Goal: Complete application form

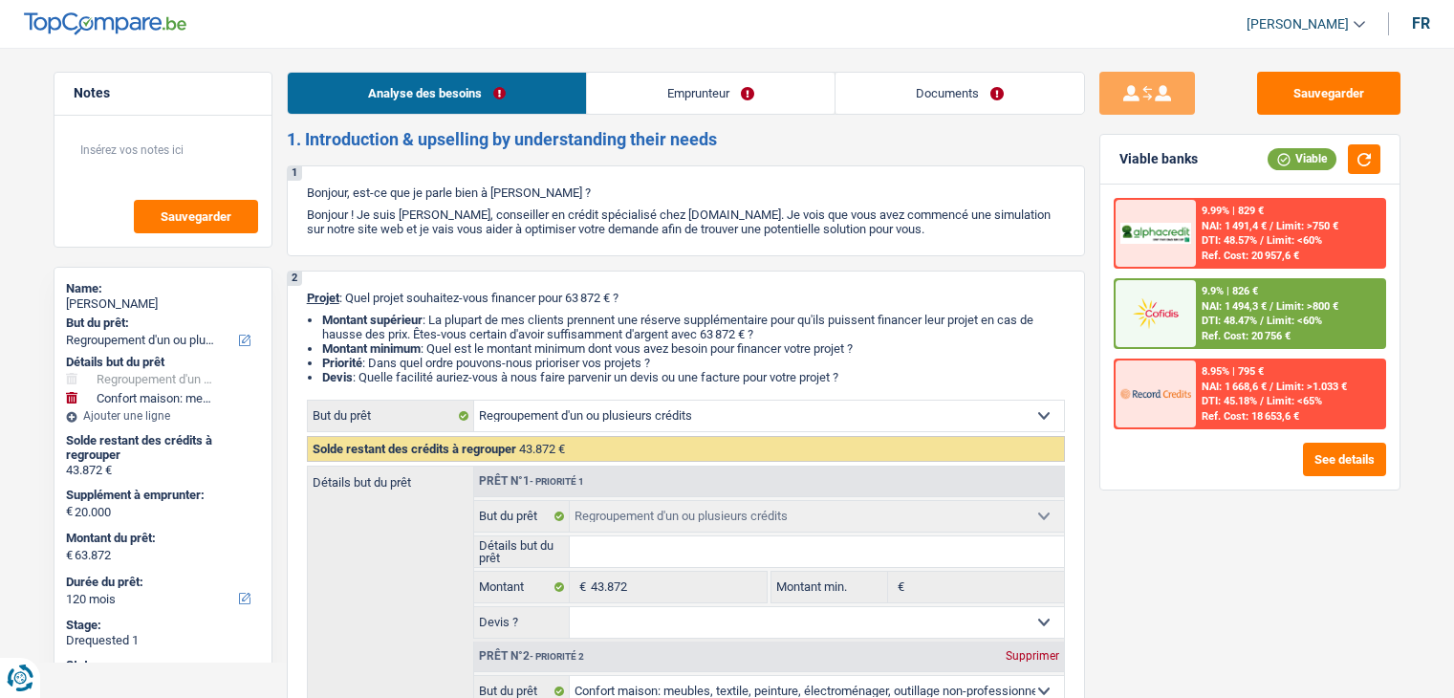
select select "refinancing"
select select "household"
select select "120"
select select "refinancing"
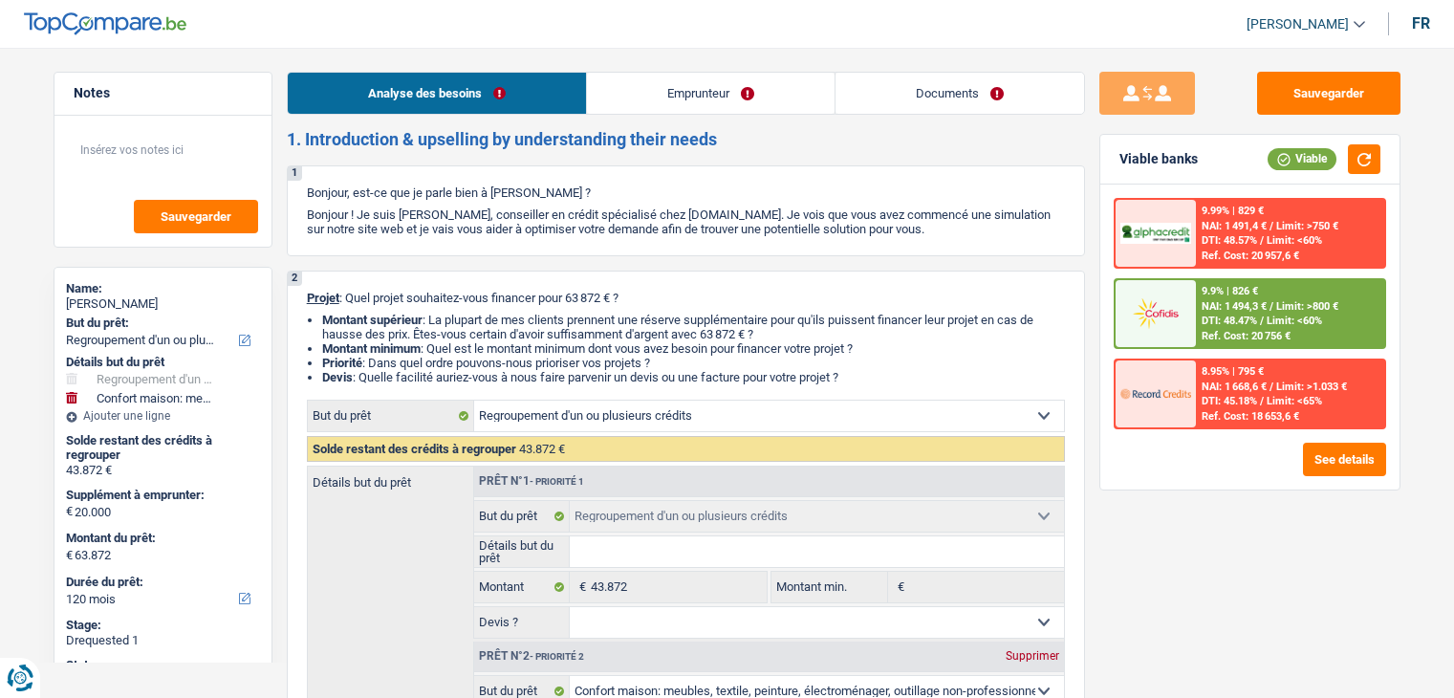
select select "refinancing"
select select "household"
select select "yes"
select select "120"
select select "worker"
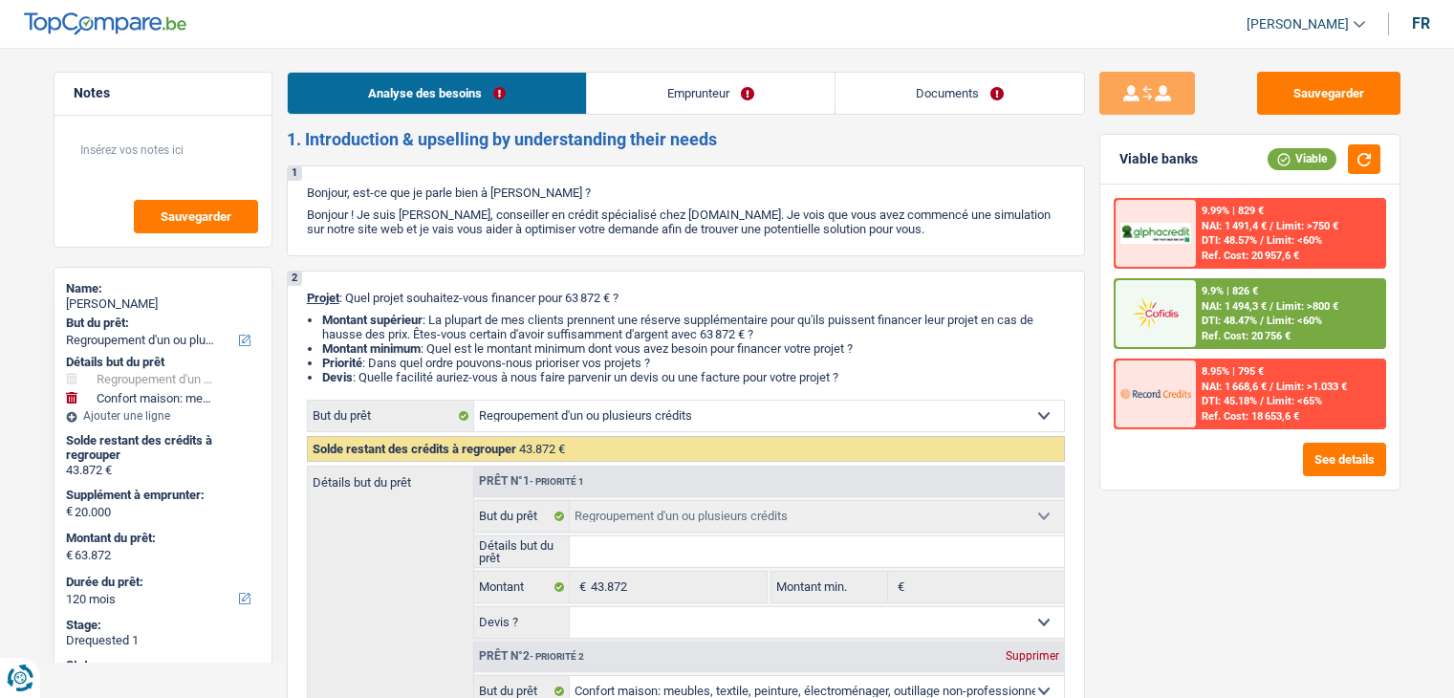
select select "netSalary"
select select "other"
select select "rents"
select select "personalSale"
select select "36"
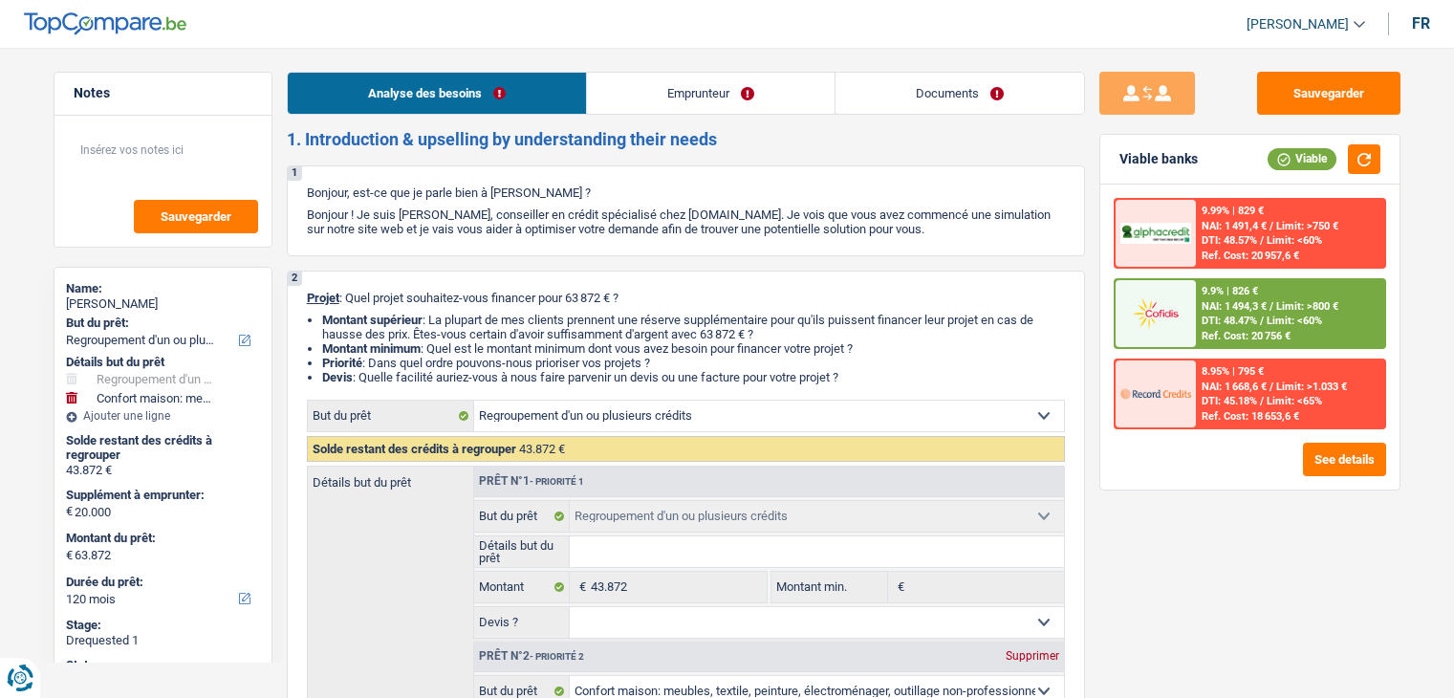
select select "creditConsolidation"
select select "60"
select select "cardOrCredit"
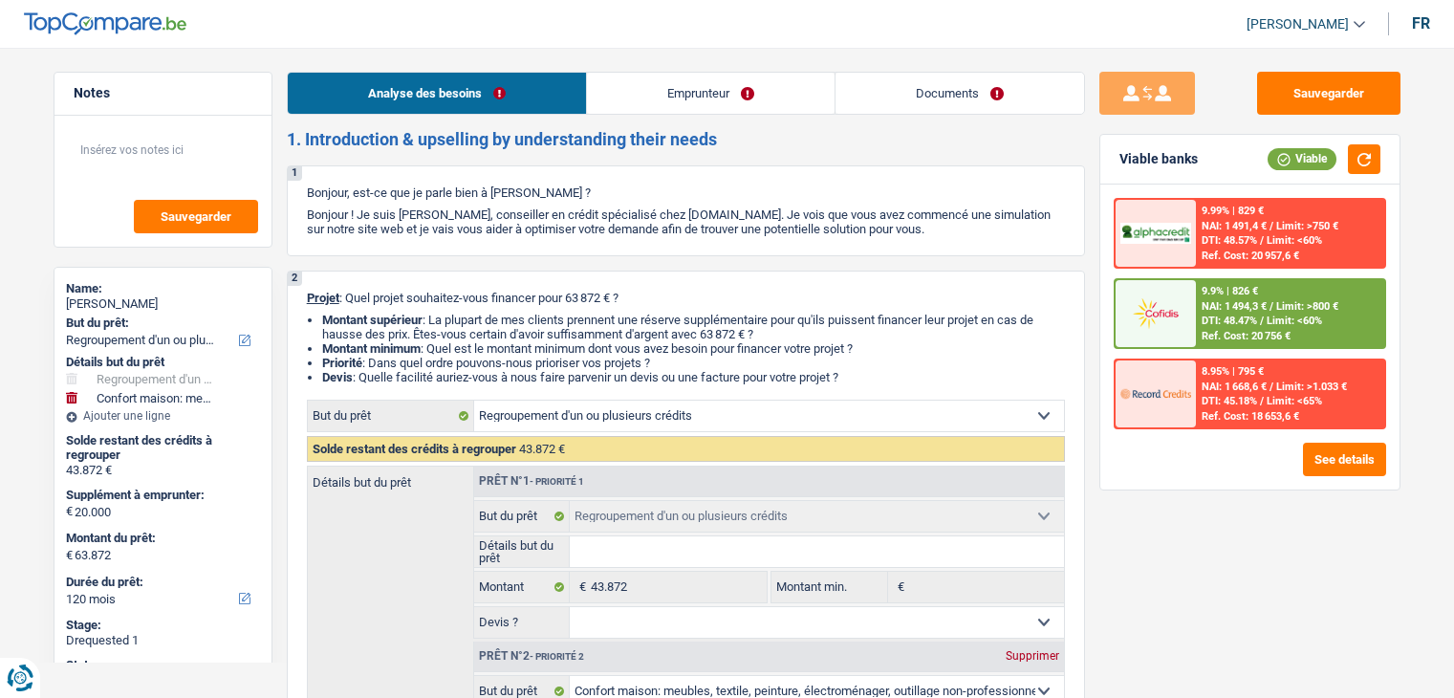
select select "refinancing"
select select "household"
select select "yes"
select select "120"
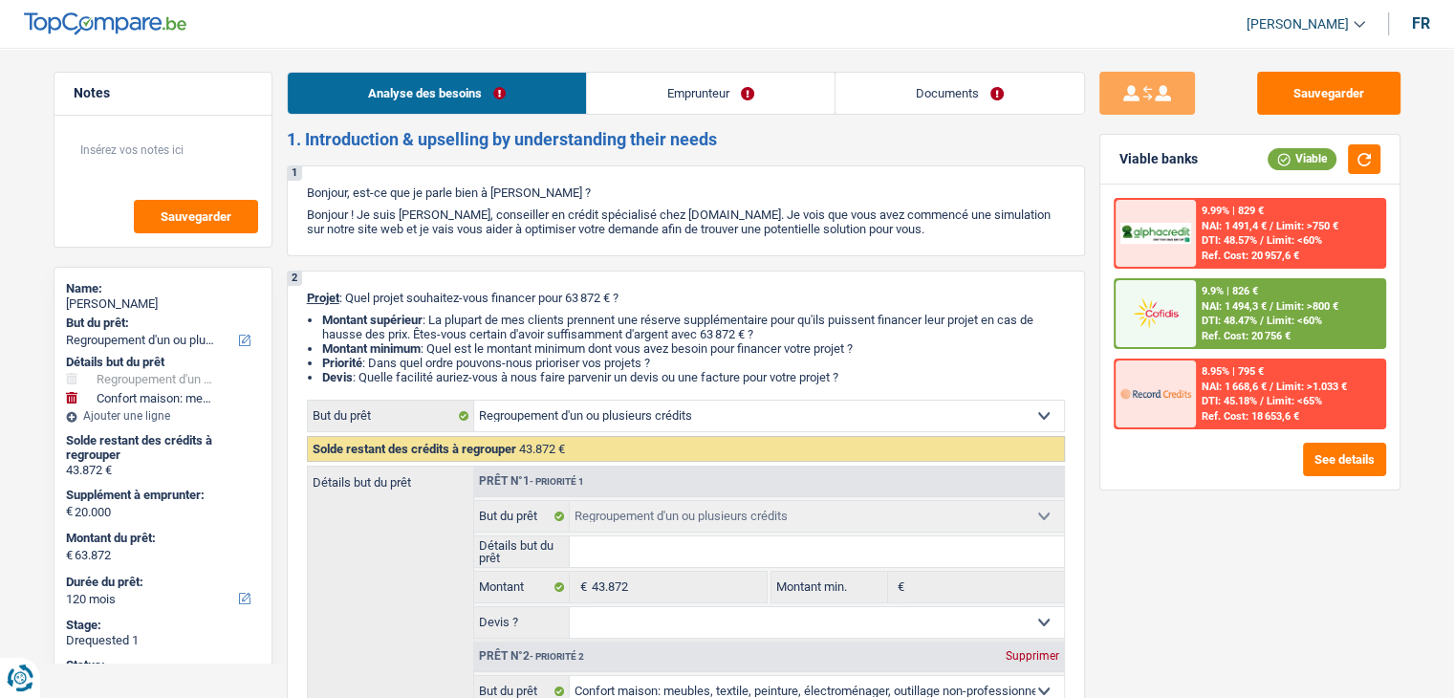
click at [997, 91] on link "Documents" at bounding box center [960, 93] width 249 height 41
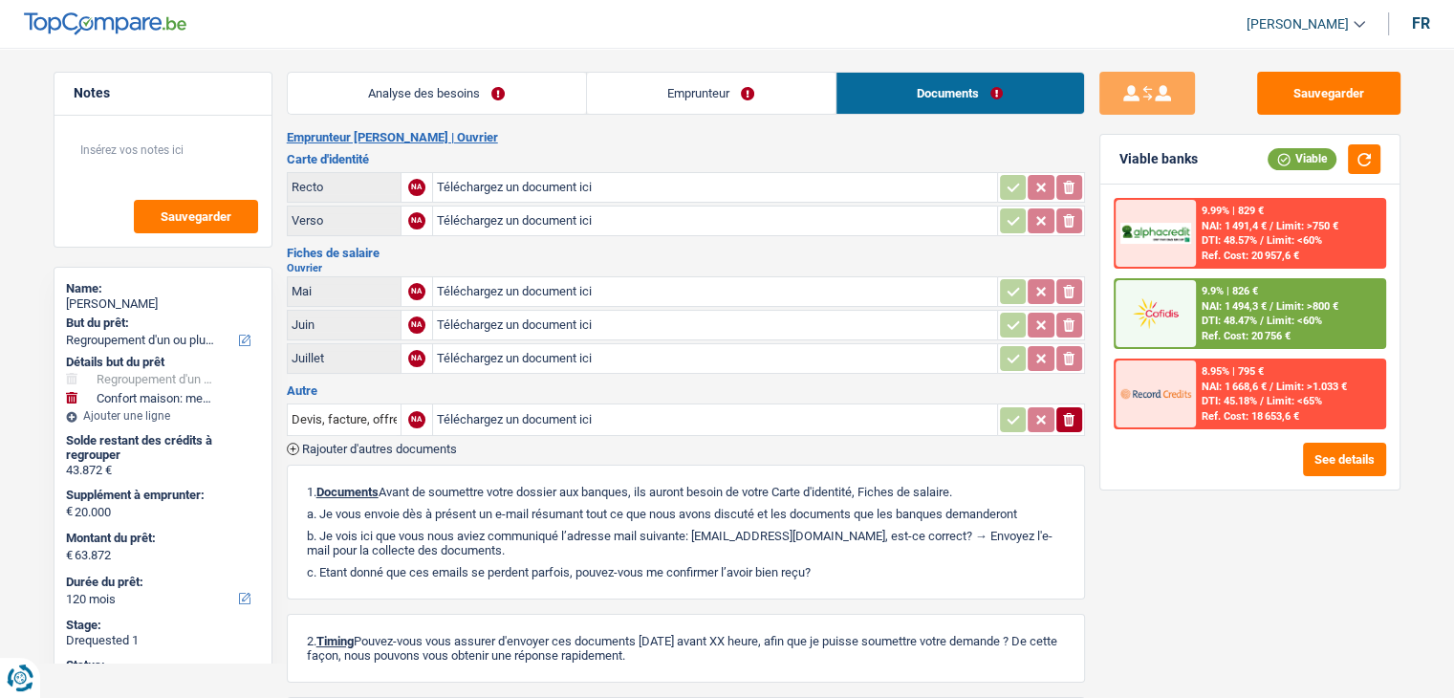
click at [751, 79] on link "Emprunteur" at bounding box center [711, 93] width 249 height 41
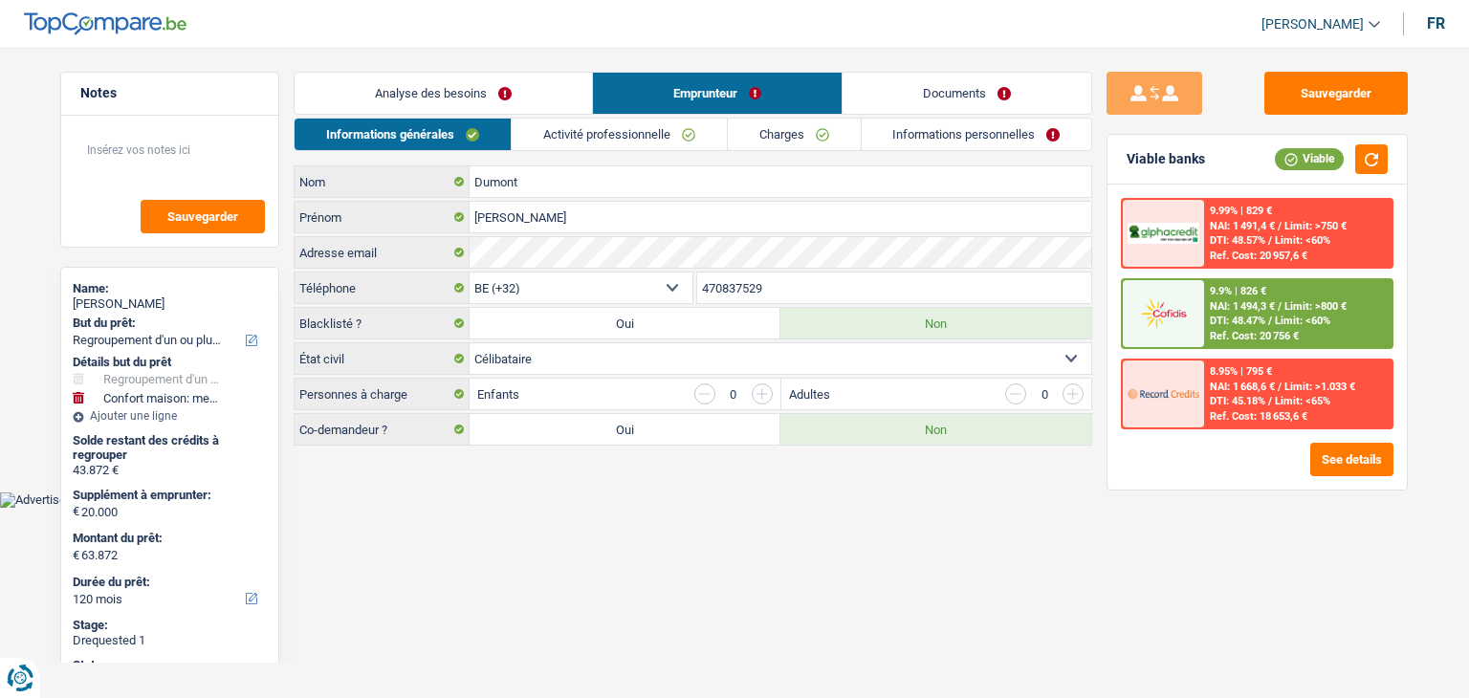
click at [838, 125] on link "Charges" at bounding box center [794, 135] width 133 height 32
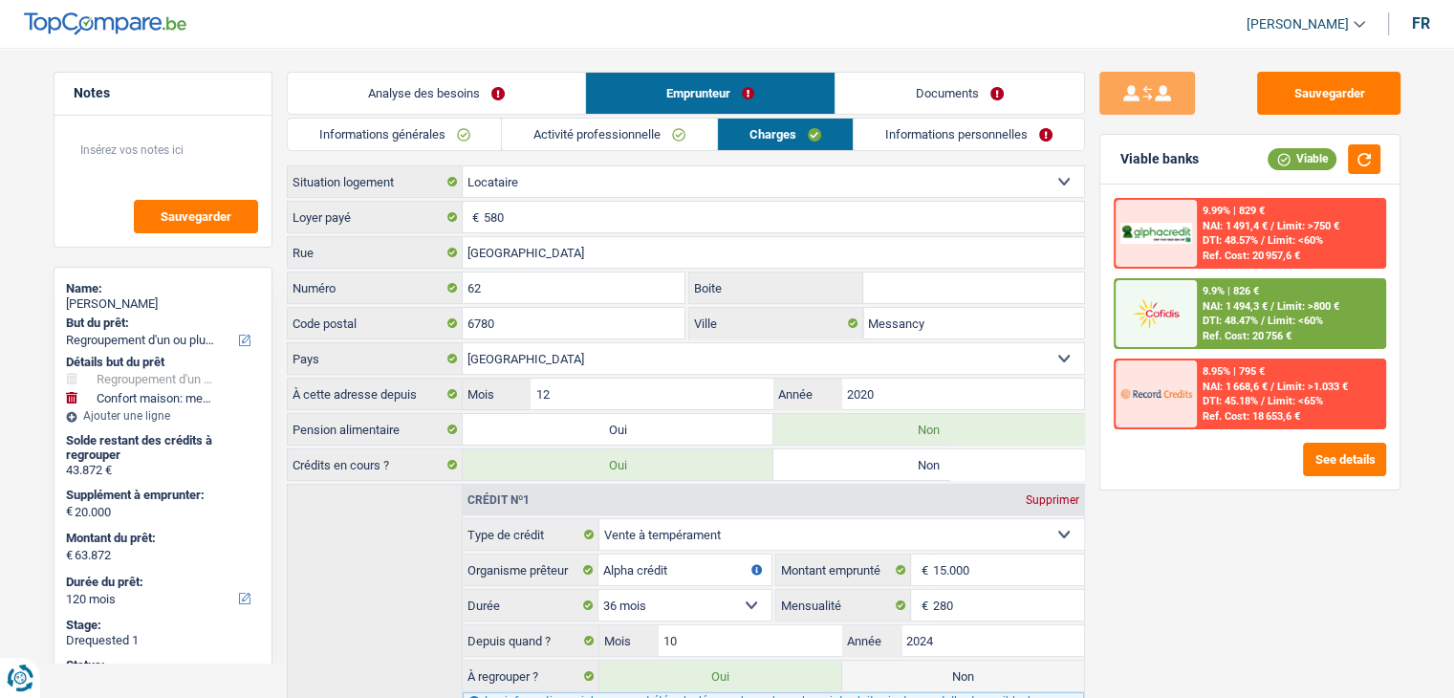
click at [914, 127] on link "Informations personnelles" at bounding box center [969, 135] width 230 height 32
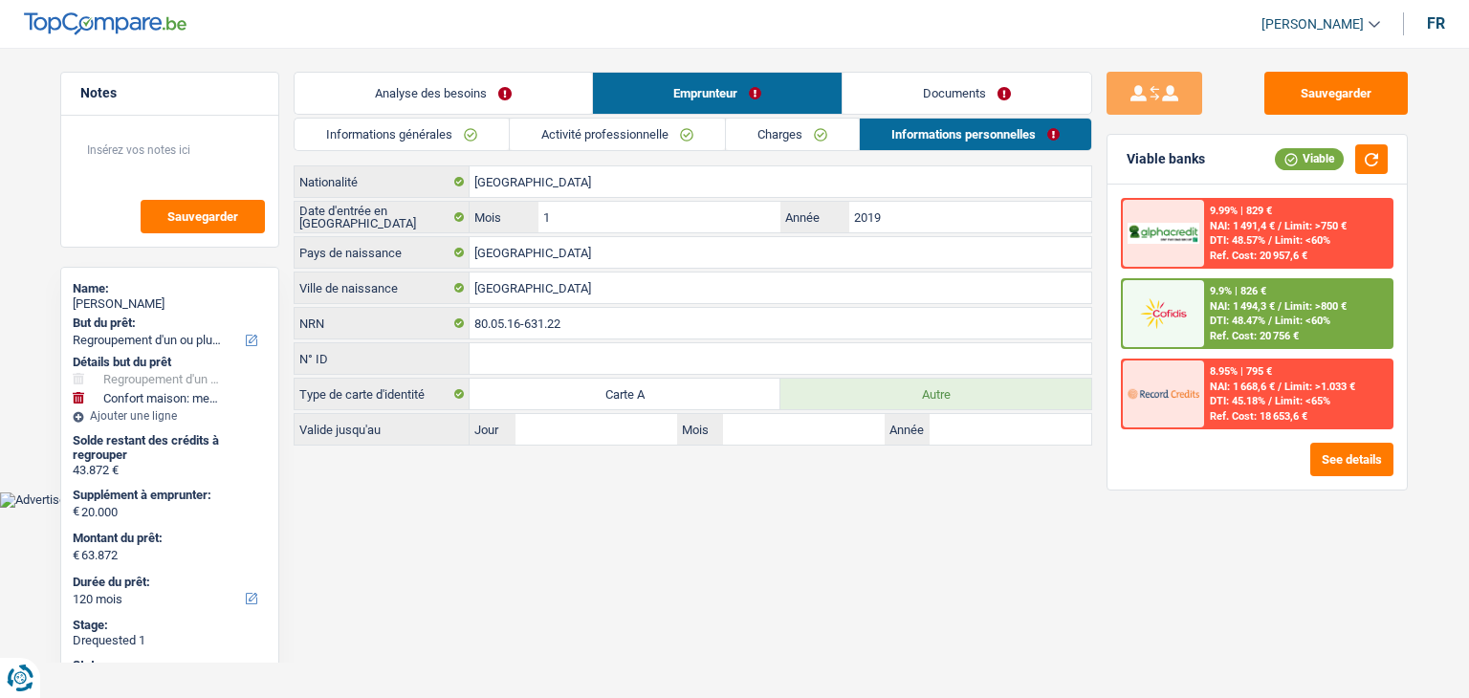
click at [932, 104] on link "Documents" at bounding box center [966, 93] width 249 height 41
